Goal: Task Accomplishment & Management: Contribute content

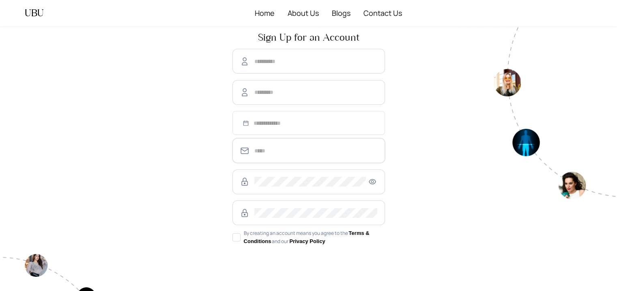
type input "**********"
click at [282, 120] on input at bounding box center [316, 123] width 124 height 9
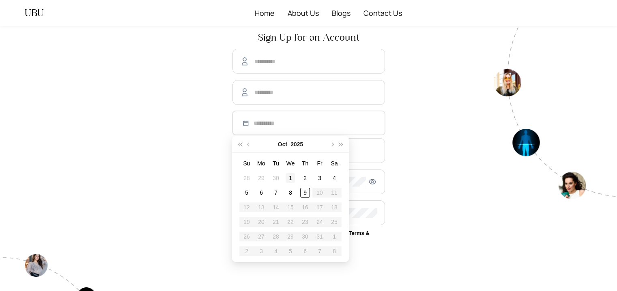
type input "**********"
click at [291, 173] on div "1" at bounding box center [291, 178] width 10 height 10
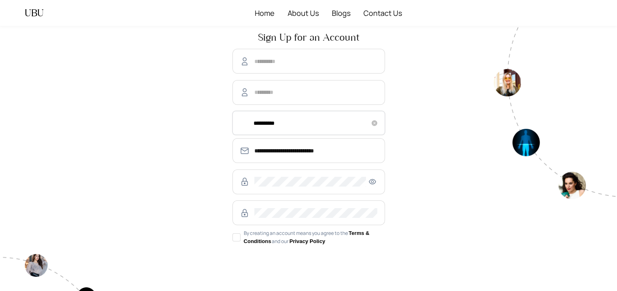
click at [355, 125] on input "**********" at bounding box center [316, 123] width 124 height 9
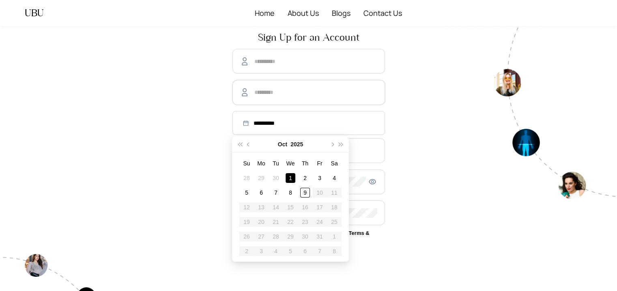
click at [359, 87] on input "text" at bounding box center [315, 92] width 123 height 10
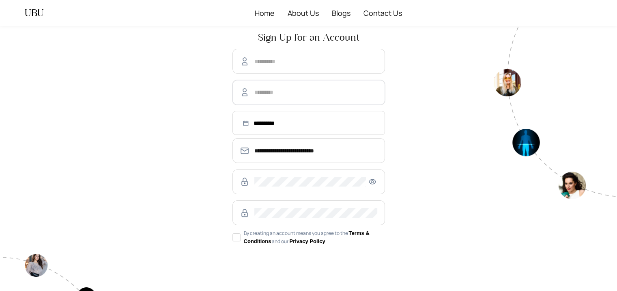
type input "******"
type input "***"
click at [186, 217] on div "**********" at bounding box center [308, 203] width 371 height 354
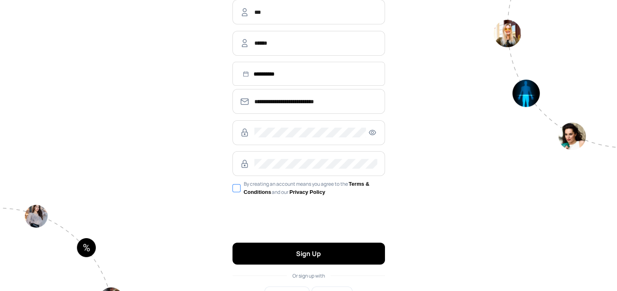
scroll to position [88, 0]
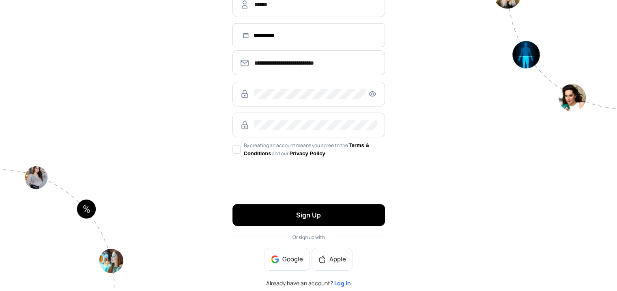
click at [339, 279] on span "Log In" at bounding box center [342, 283] width 17 height 8
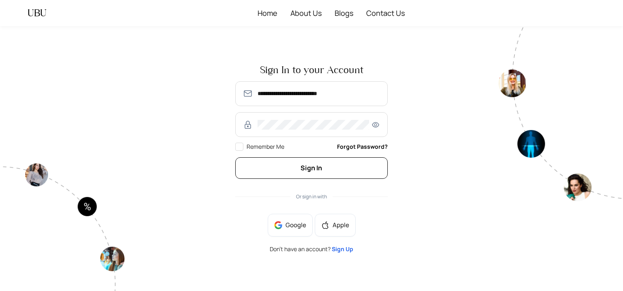
click at [322, 162] on button "Sign In" at bounding box center [311, 168] width 153 height 22
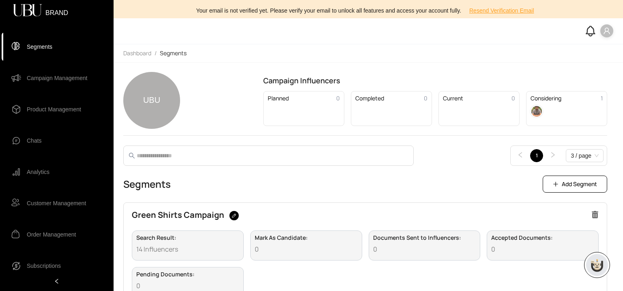
click at [65, 110] on span "Product Management" at bounding box center [54, 109] width 54 height 16
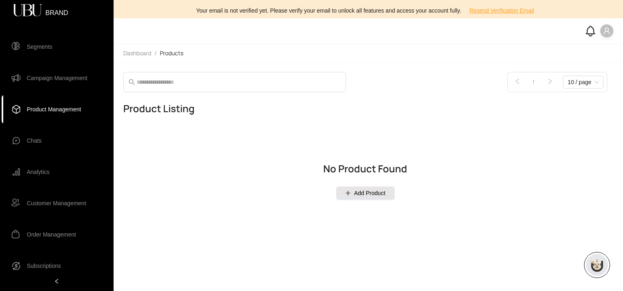
click at [348, 188] on button "Add Product" at bounding box center [365, 192] width 58 height 13
select select "*****"
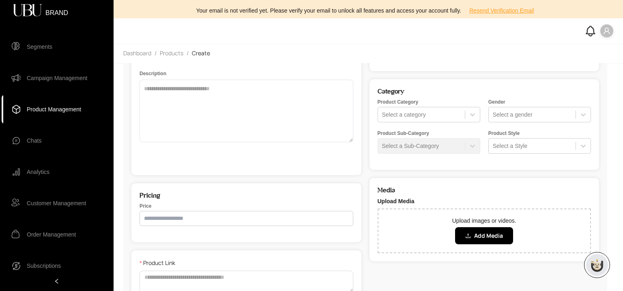
scroll to position [101, 0]
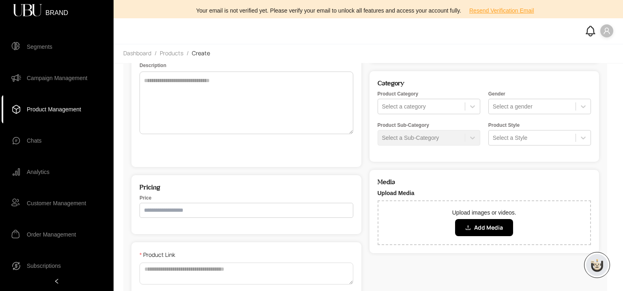
click at [223, 210] on input "number" at bounding box center [247, 210] width 214 height 15
type input "*******"
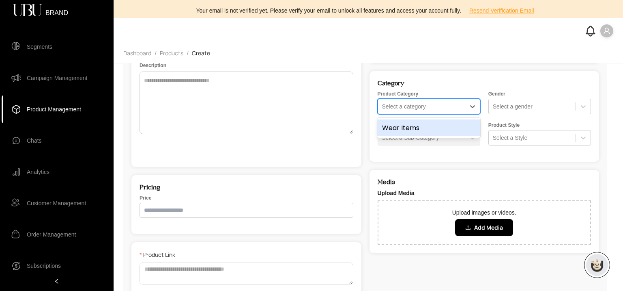
click at [444, 107] on div at bounding box center [421, 106] width 79 height 8
click at [435, 132] on div "Wear Items" at bounding box center [428, 127] width 103 height 17
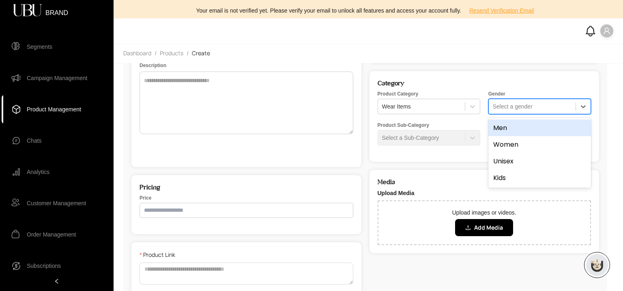
click at [508, 110] on div at bounding box center [532, 106] width 79 height 8
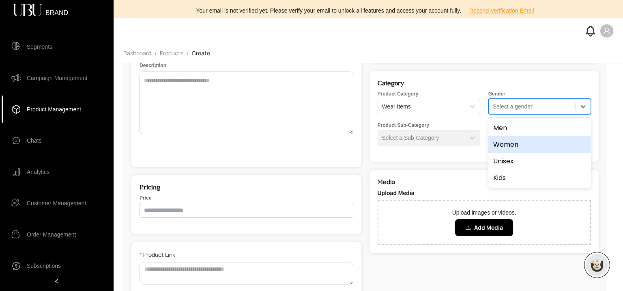
click at [507, 136] on div "Women" at bounding box center [540, 144] width 103 height 17
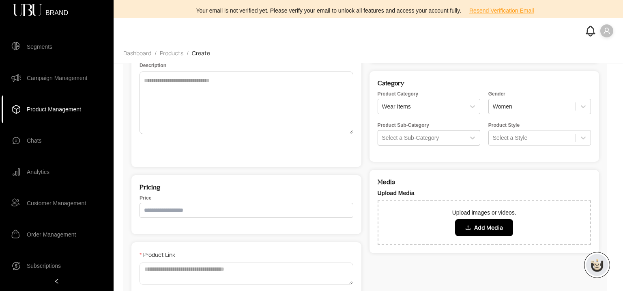
click at [423, 141] on div at bounding box center [421, 138] width 79 height 8
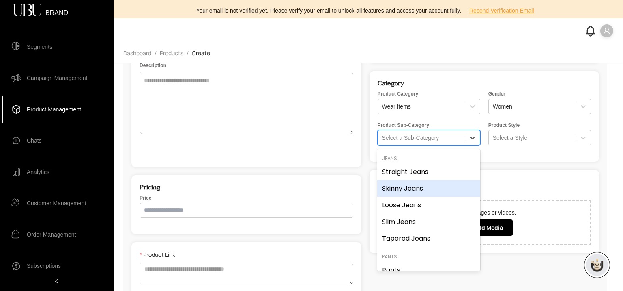
scroll to position [57, 0]
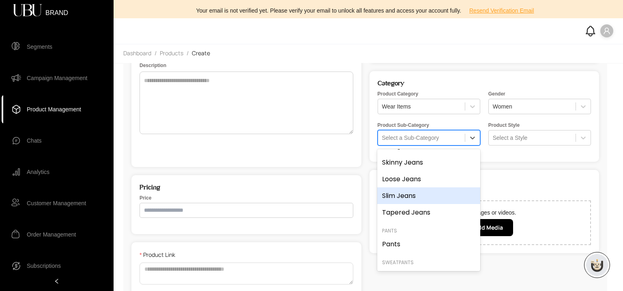
click at [411, 191] on div "Slim Jeans" at bounding box center [428, 195] width 103 height 17
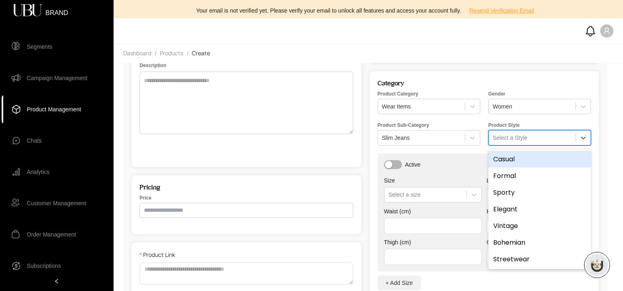
click at [523, 138] on div at bounding box center [532, 138] width 79 height 8
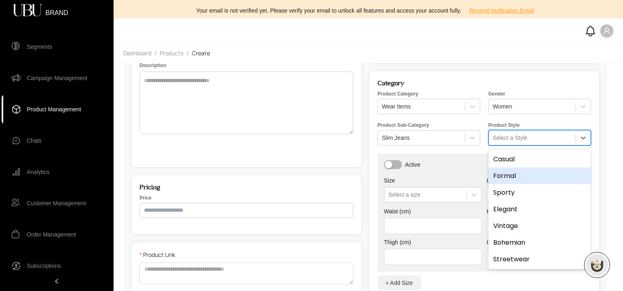
click at [522, 175] on div "Formal" at bounding box center [540, 175] width 103 height 17
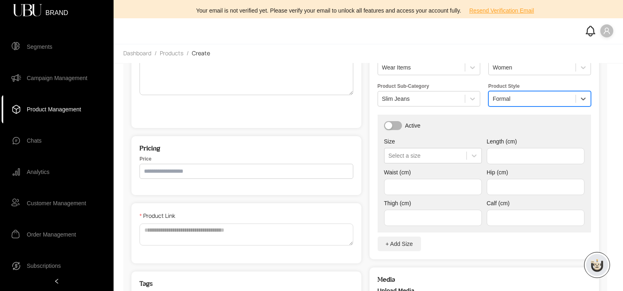
scroll to position [263, 0]
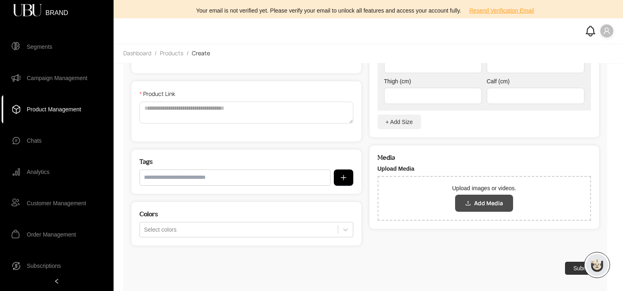
click at [471, 207] on button "Add Media" at bounding box center [484, 202] width 58 height 17
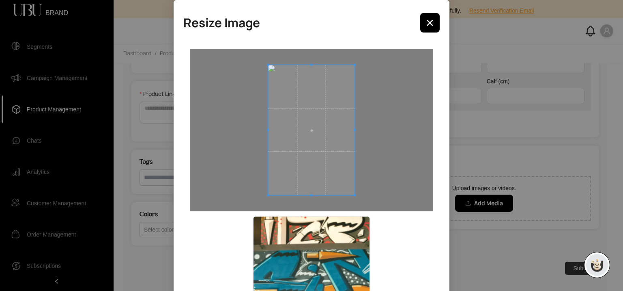
scroll to position [83, 0]
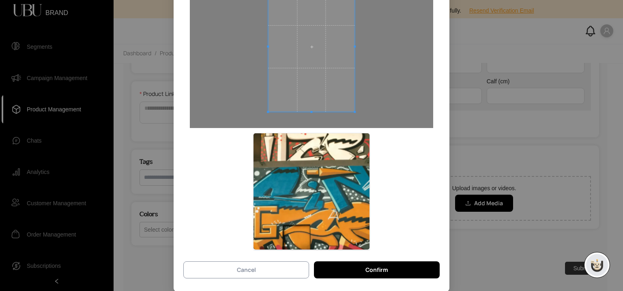
click at [253, 267] on button "Cancel" at bounding box center [246, 269] width 126 height 17
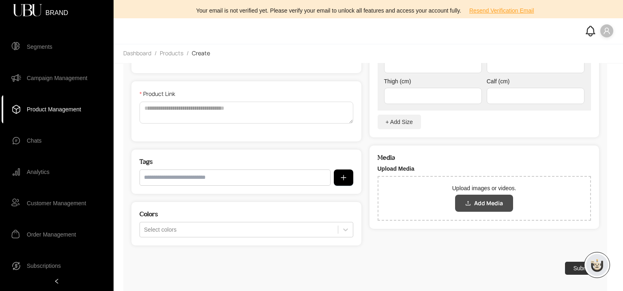
click at [492, 204] on span "Add Media" at bounding box center [488, 202] width 29 height 9
click at [485, 205] on span "Add Media" at bounding box center [488, 202] width 29 height 9
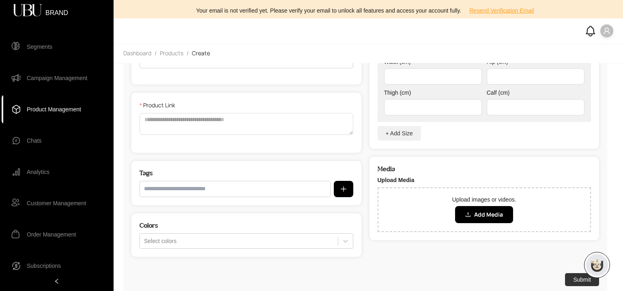
scroll to position [245, 0]
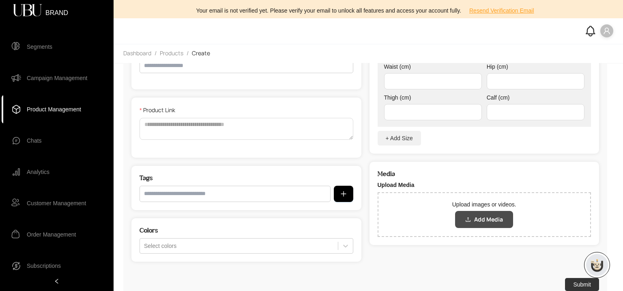
click at [465, 224] on button "Add Media" at bounding box center [484, 219] width 58 height 17
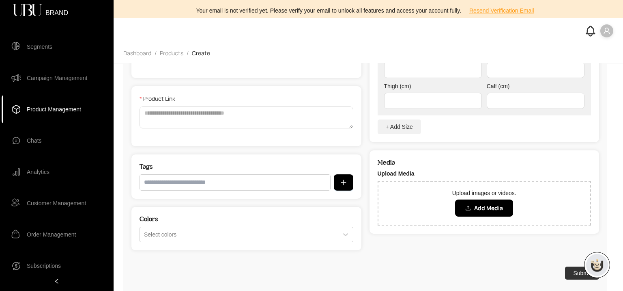
scroll to position [250, 0]
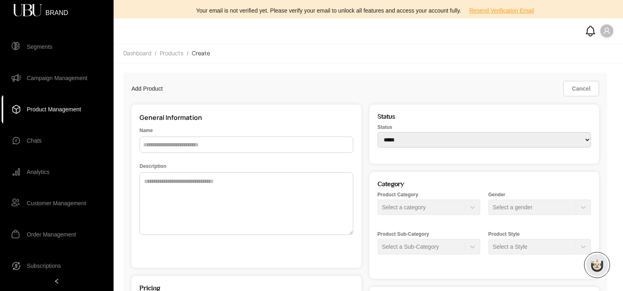
select select "*****"
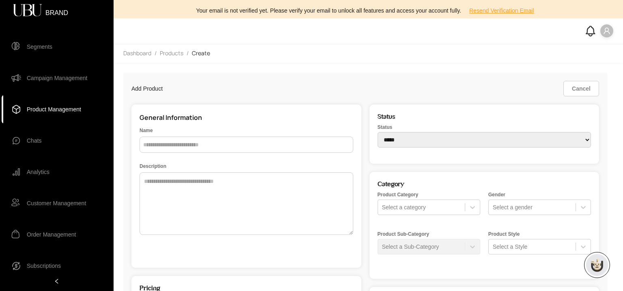
scroll to position [263, 0]
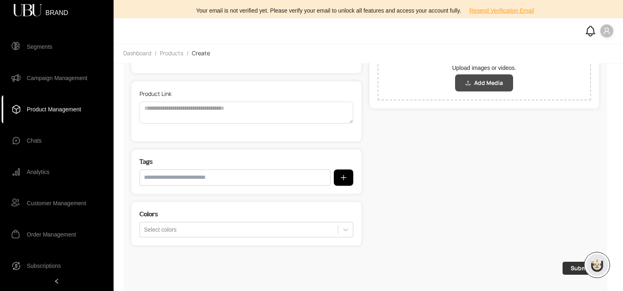
click at [489, 81] on span "Add Media" at bounding box center [488, 82] width 29 height 9
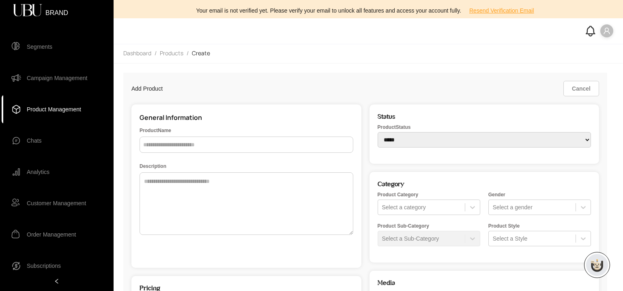
select select "*****"
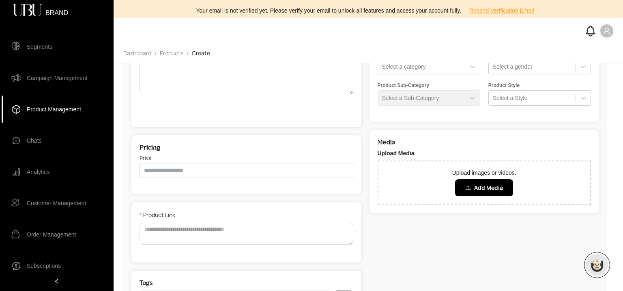
scroll to position [151, 0]
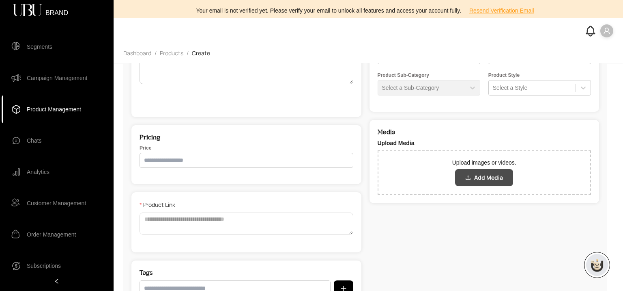
click at [465, 177] on button "Add Media" at bounding box center [484, 177] width 58 height 17
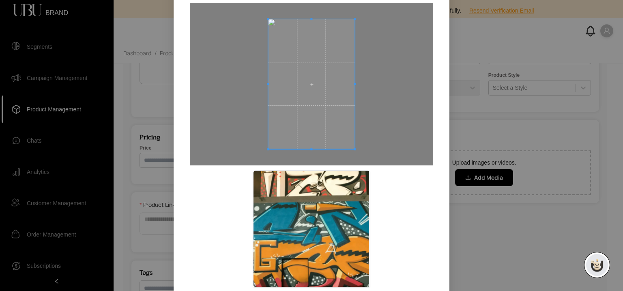
scroll to position [83, 0]
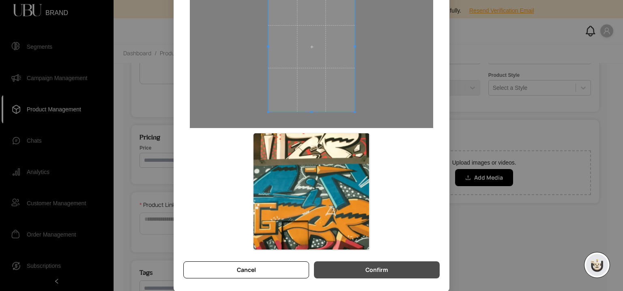
click at [390, 271] on button "Confirm" at bounding box center [377, 269] width 126 height 17
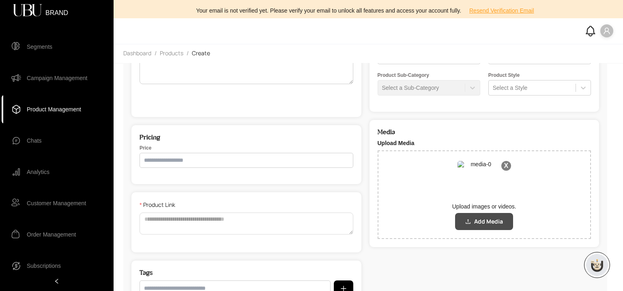
click at [470, 220] on icon "upload" at bounding box center [469, 221] width 6 height 6
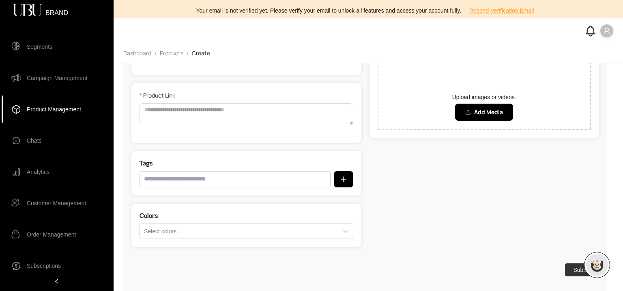
scroll to position [263, 0]
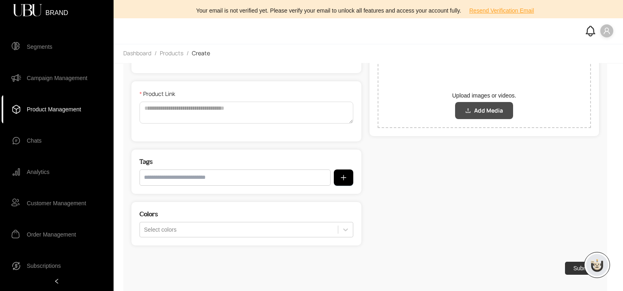
click at [478, 112] on span "Add Media" at bounding box center [488, 110] width 29 height 9
click at [471, 116] on button "Add Media" at bounding box center [484, 110] width 58 height 17
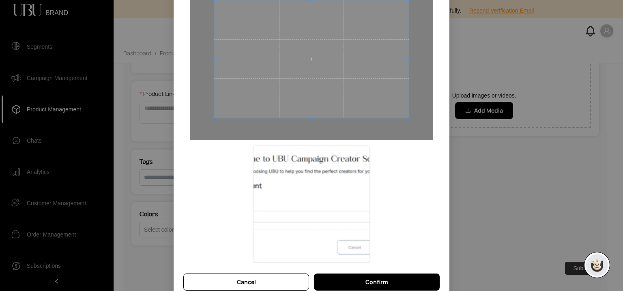
scroll to position [83, 0]
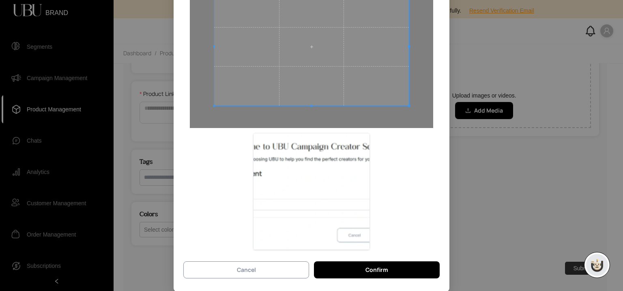
click at [296, 267] on button "Cancel" at bounding box center [246, 269] width 126 height 17
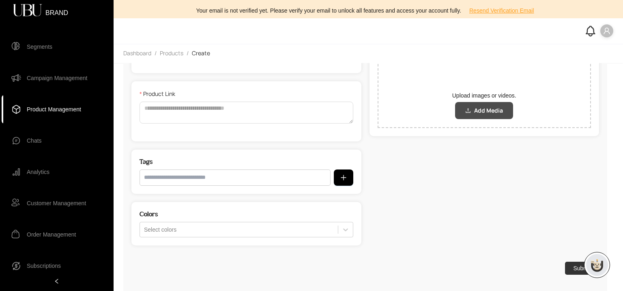
click at [471, 108] on button "Add Media" at bounding box center [484, 110] width 58 height 17
click at [489, 112] on span "Add Media" at bounding box center [488, 110] width 29 height 9
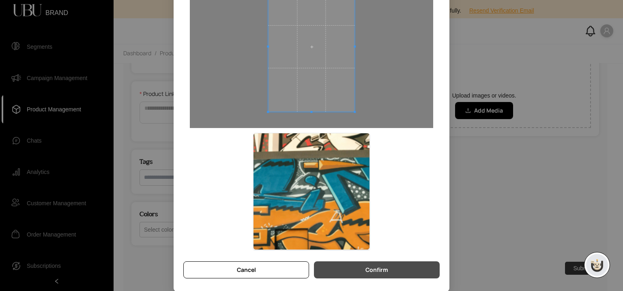
click at [401, 273] on button "Confirm" at bounding box center [377, 269] width 126 height 17
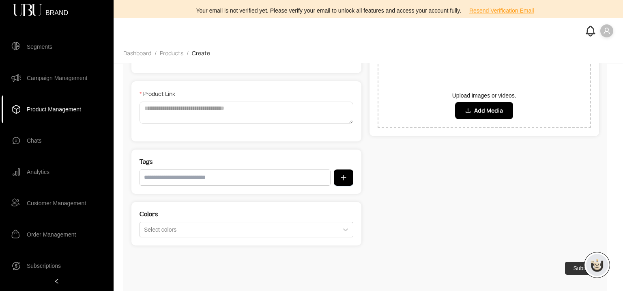
click at [515, 70] on img at bounding box center [508, 70] width 41 height 41
drag, startPoint x: 531, startPoint y: 67, endPoint x: 517, endPoint y: 71, distance: 14.9
click at [517, 71] on div "X" at bounding box center [515, 70] width 57 height 44
click at [507, 70] on img at bounding box center [508, 70] width 41 height 41
click at [461, 66] on img at bounding box center [447, 70] width 41 height 41
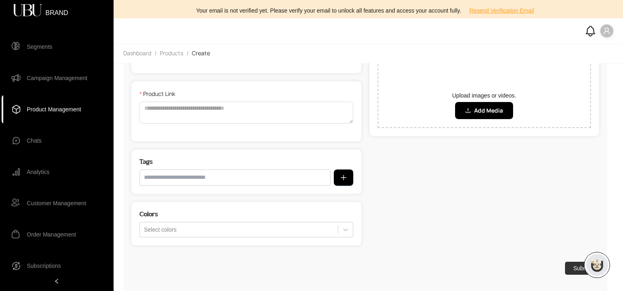
click at [461, 66] on img at bounding box center [447, 70] width 41 height 41
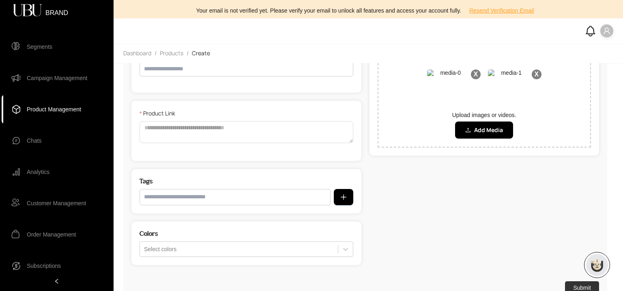
scroll to position [0, 0]
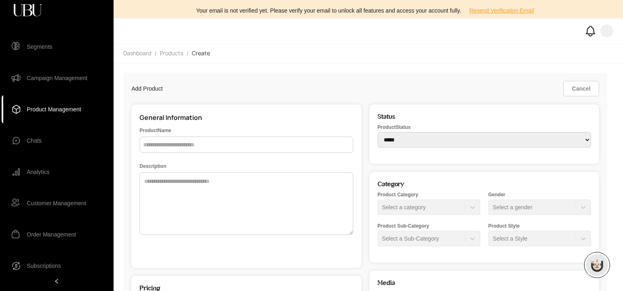
select select "*****"
